Goal: Task Accomplishment & Management: Use online tool/utility

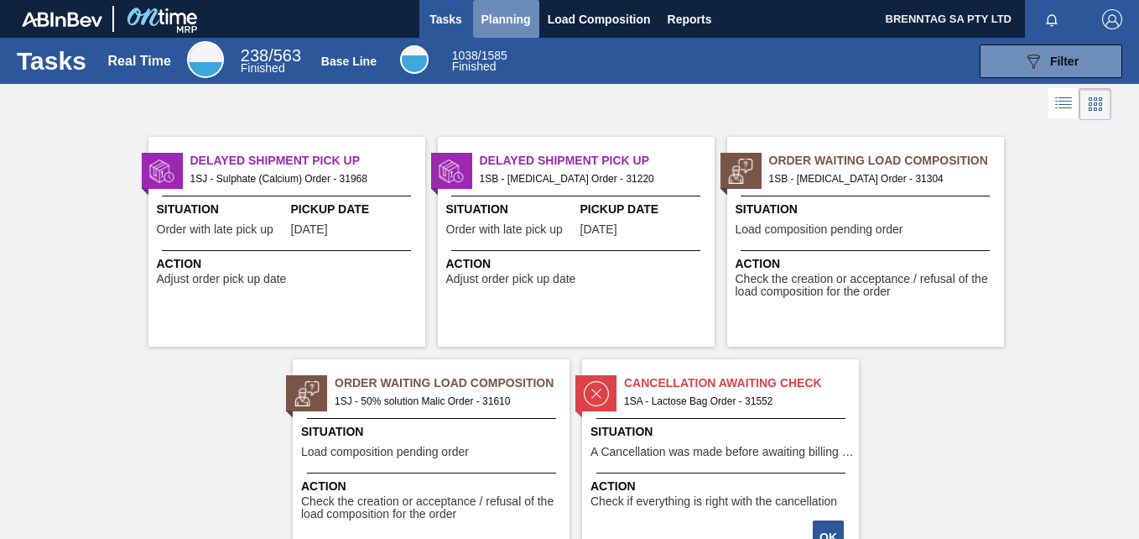
click at [498, 18] on span "Planning" at bounding box center [506, 19] width 49 height 20
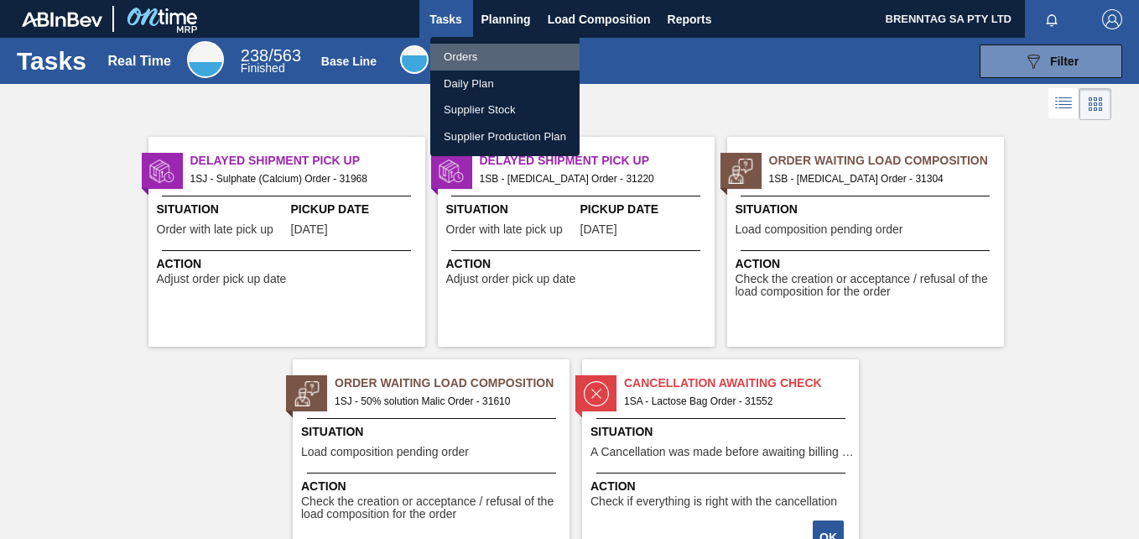
click at [454, 52] on li "Orders" at bounding box center [504, 57] width 149 height 27
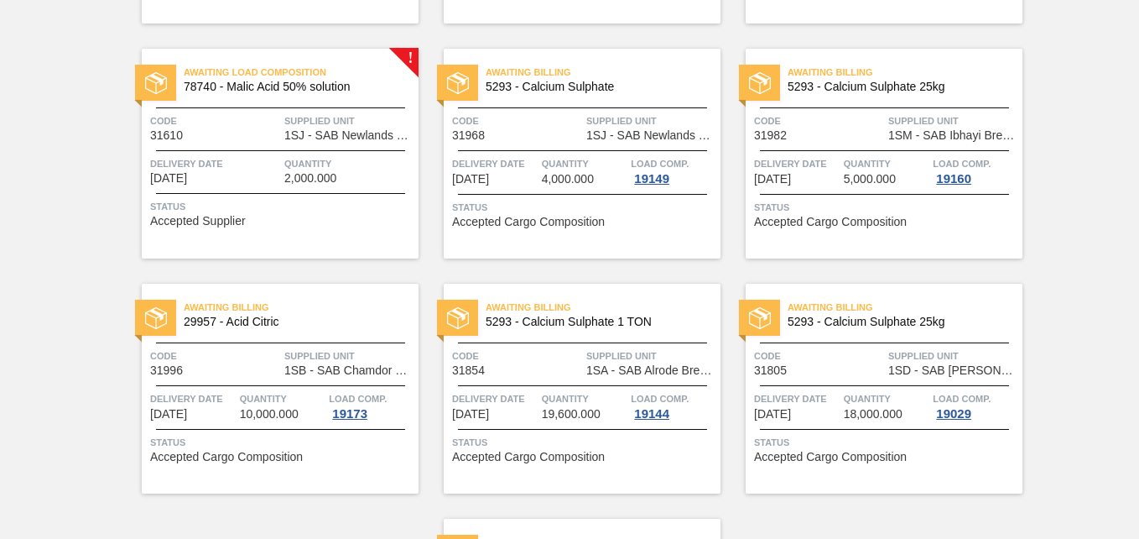
scroll to position [302, 0]
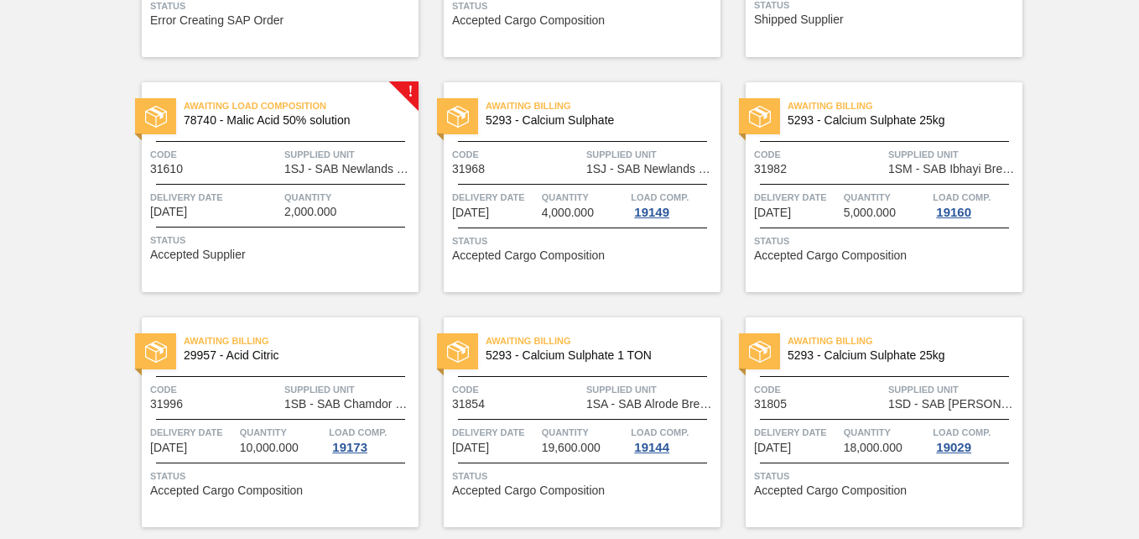
click at [408, 86] on div "Awaiting Load Composition 78740 - Malic Acid 50% solution Code 31610 Supplied U…" at bounding box center [280, 187] width 277 height 210
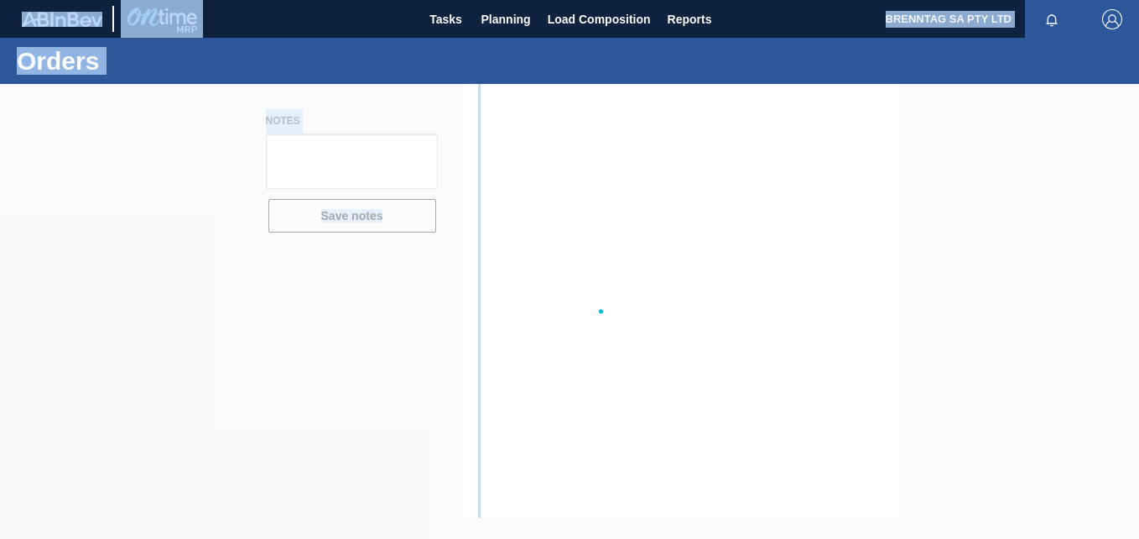
click at [408, 86] on div at bounding box center [569, 311] width 1139 height 455
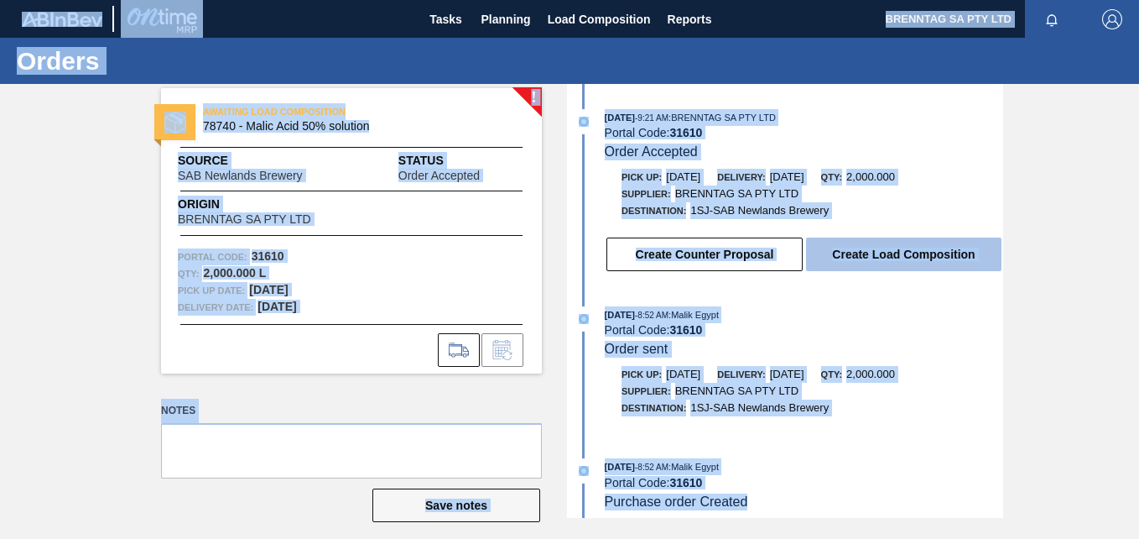
click at [923, 258] on button "Create Load Composition" at bounding box center [903, 254] width 195 height 34
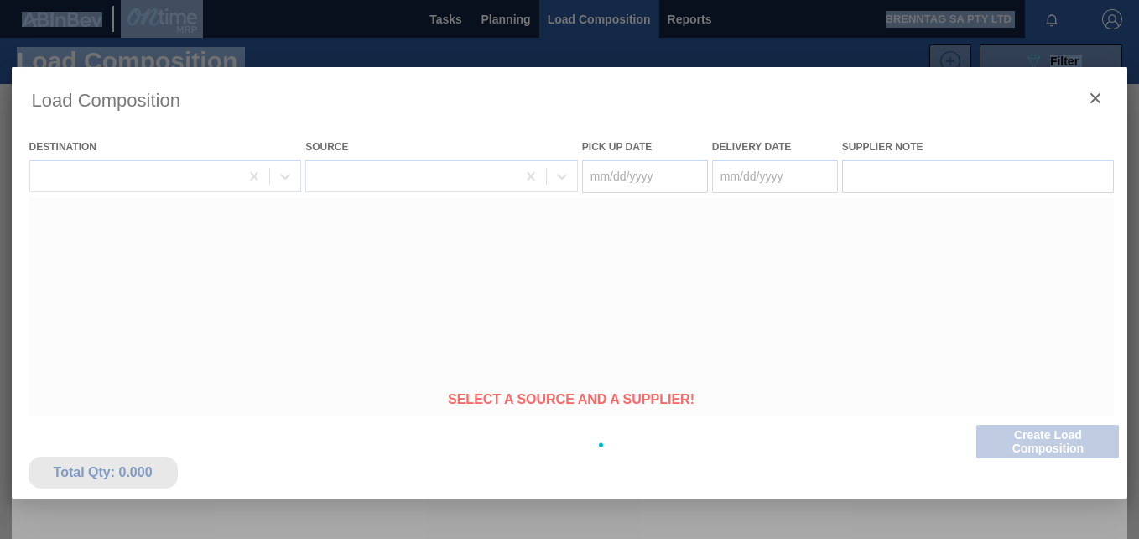
type Date "[DATE]"
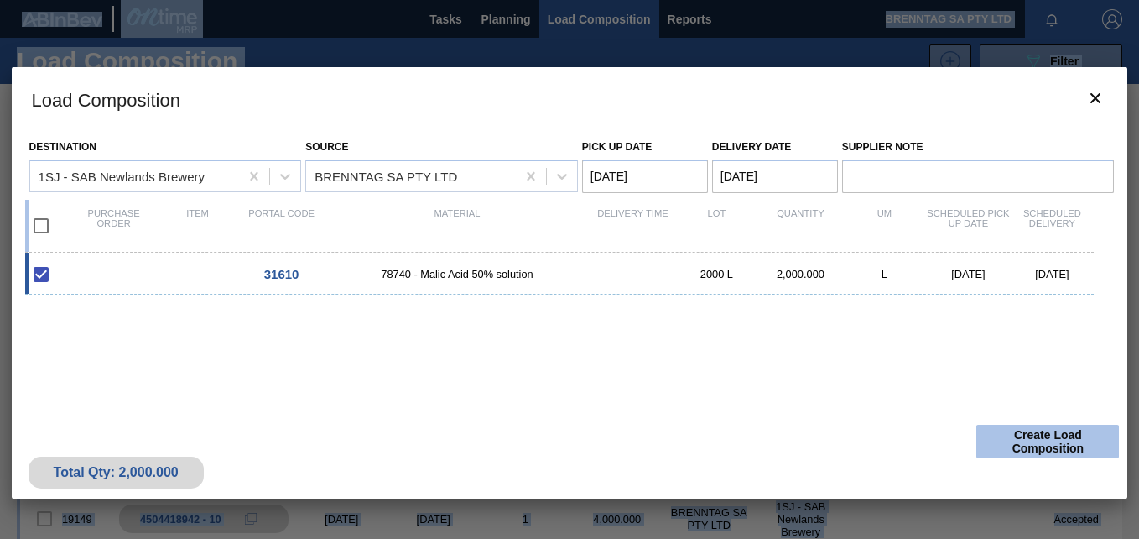
click at [1059, 444] on button "Create Load Composition" at bounding box center [1047, 441] width 143 height 34
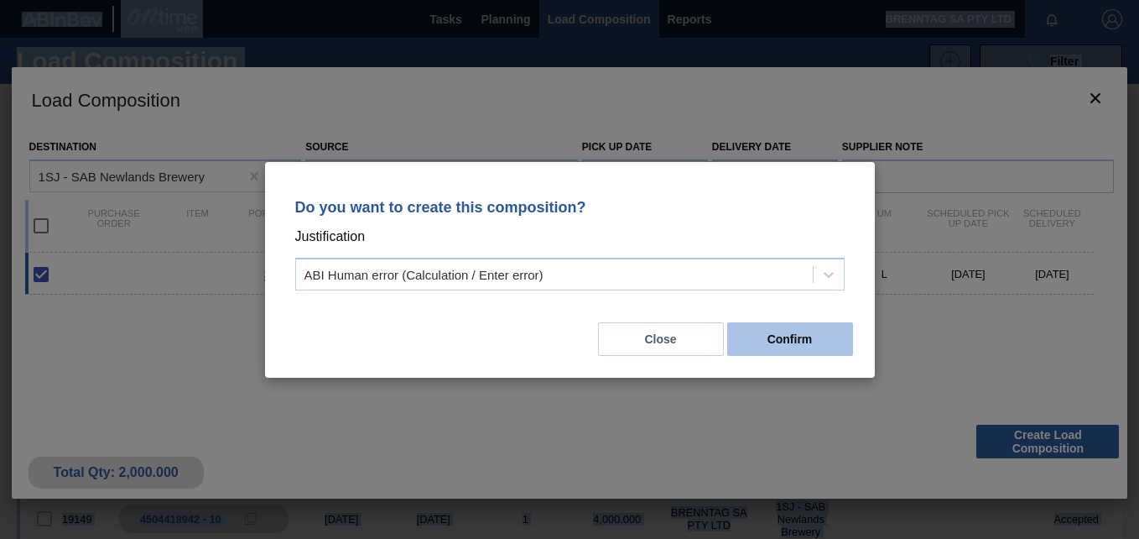
click at [776, 338] on button "Confirm" at bounding box center [790, 339] width 126 height 34
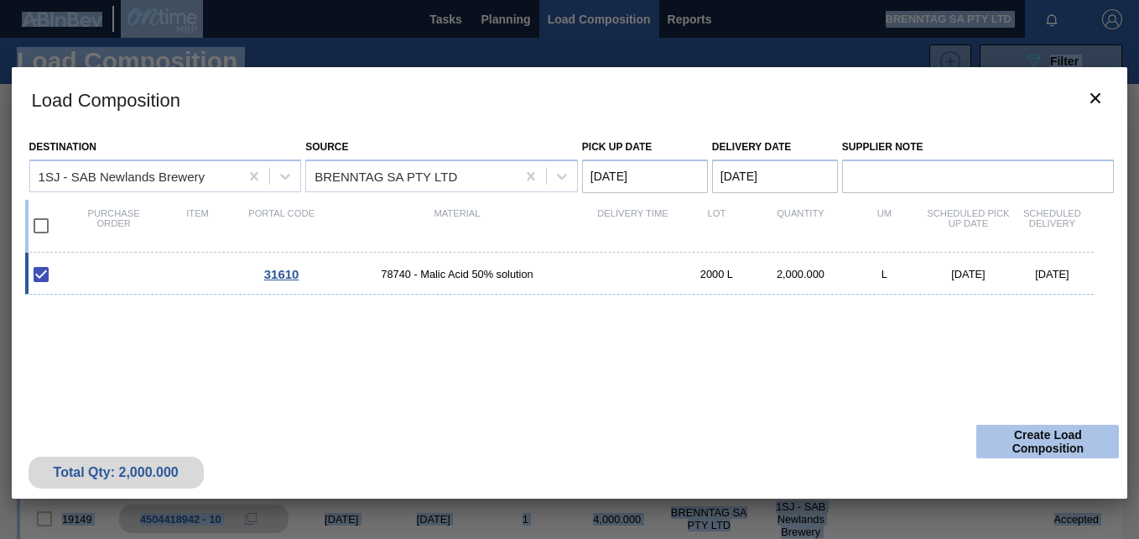
click at [1049, 445] on button "Create Load Composition" at bounding box center [1047, 441] width 143 height 34
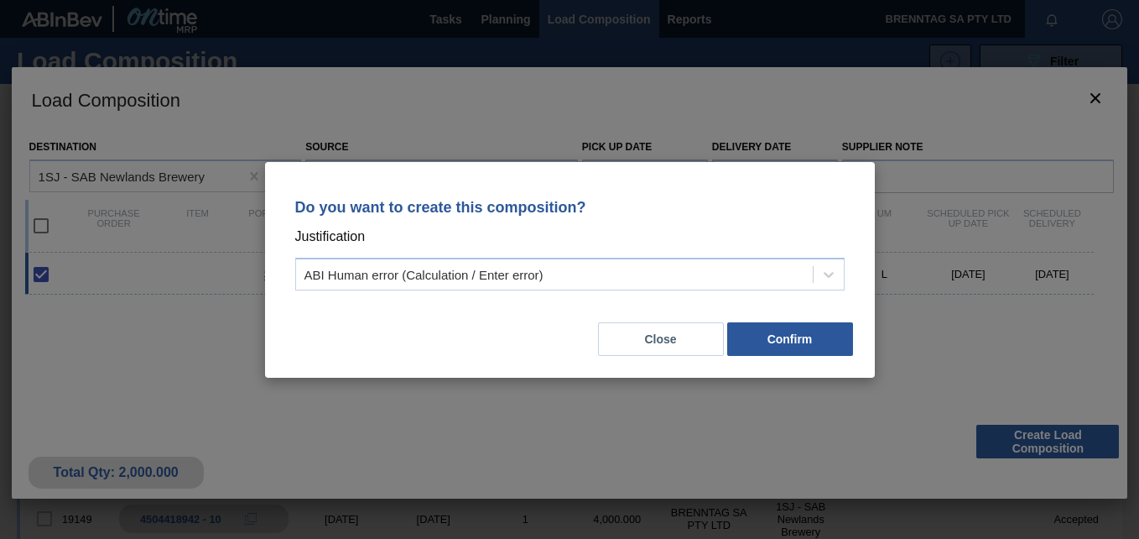
click at [975, 134] on div "Do you want to create this composition? Justification ABI Human error (Calculat…" at bounding box center [569, 269] width 1139 height 539
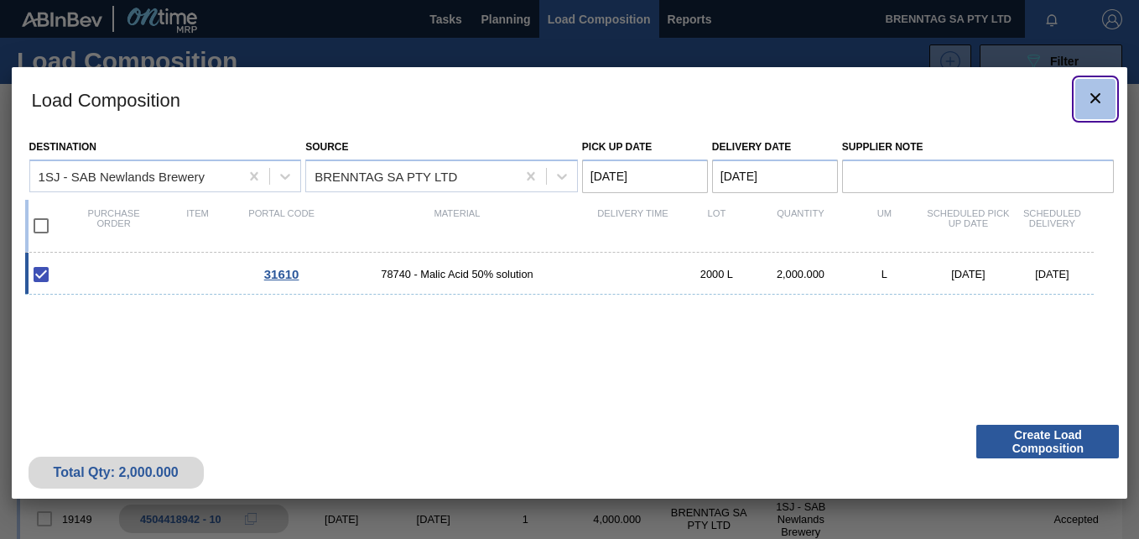
click at [1098, 96] on icon "botão de ícone" at bounding box center [1096, 98] width 10 height 10
